Goal: Task Accomplishment & Management: Use online tool/utility

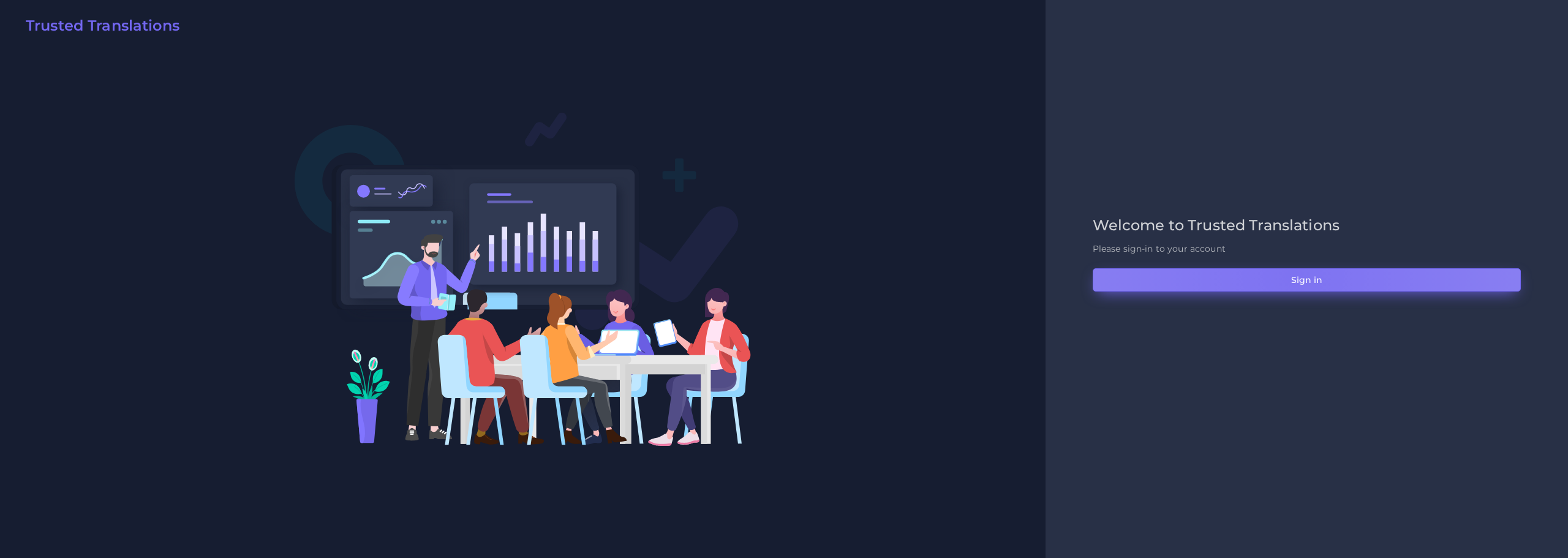
click at [1293, 275] on button "Sign in" at bounding box center [1307, 280] width 428 height 24
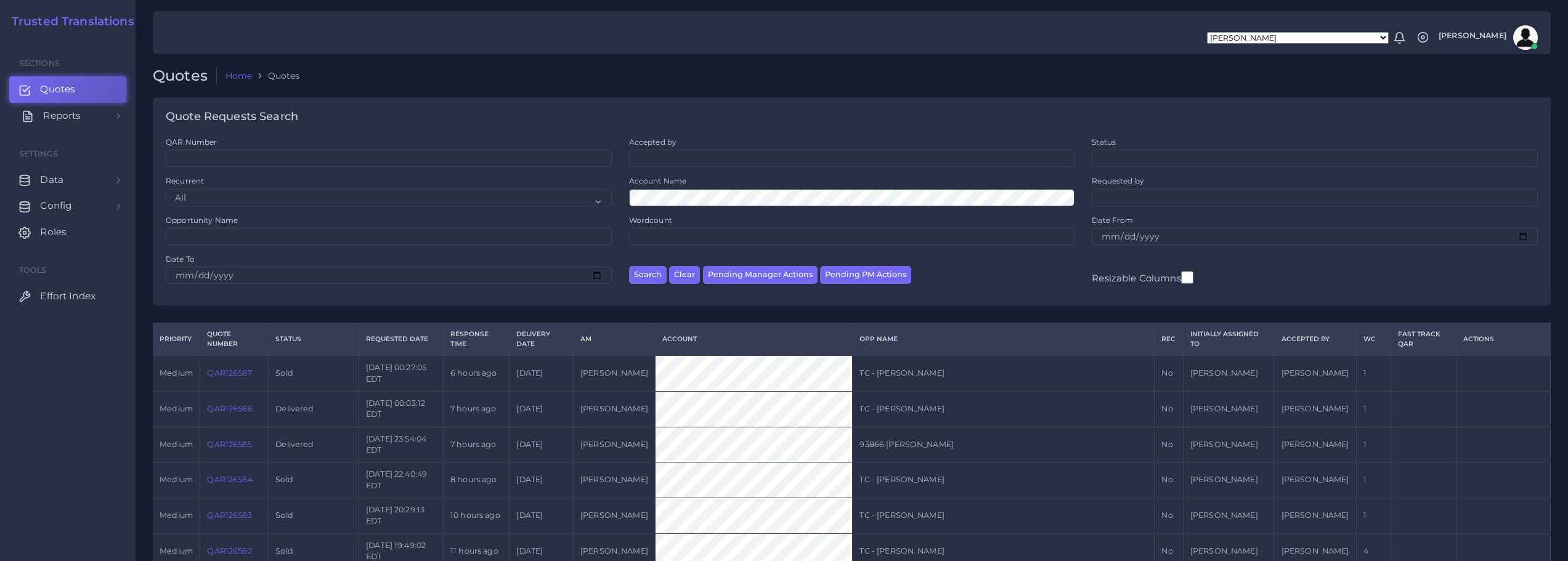
click at [54, 112] on span "Reports" at bounding box center [62, 116] width 38 height 14
click at [66, 168] on span "Campaigns" at bounding box center [70, 172] width 55 height 14
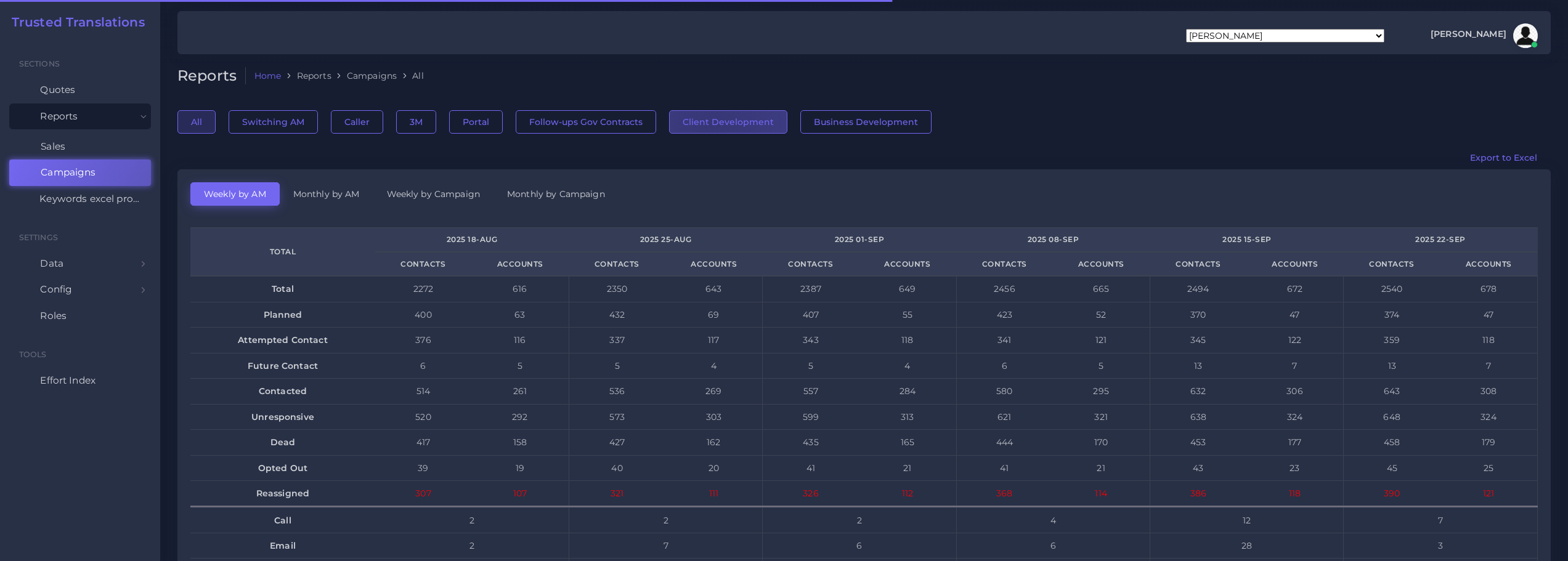
click at [712, 124] on button "Client Development" at bounding box center [728, 122] width 118 height 24
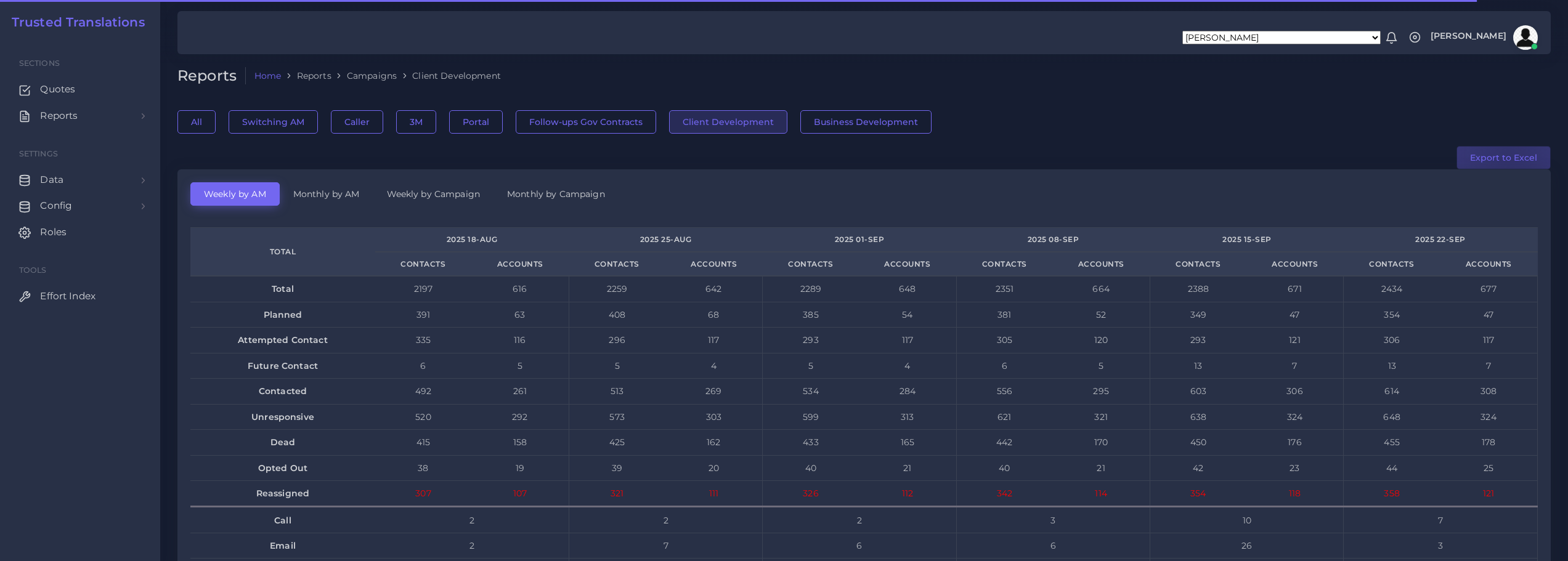
click at [1510, 156] on button "Export to Excel" at bounding box center [1504, 158] width 94 height 24
